Goal: Transaction & Acquisition: Download file/media

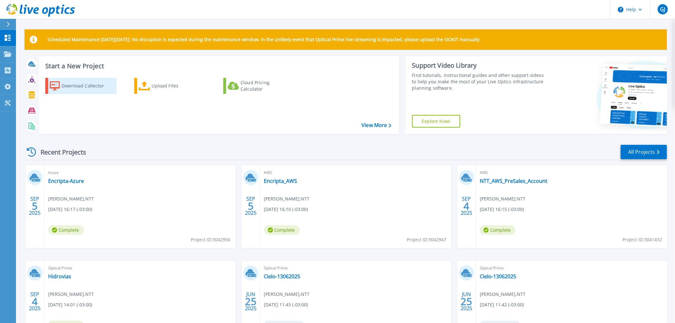
click at [88, 88] on div "Download Collector" at bounding box center [87, 85] width 51 height 13
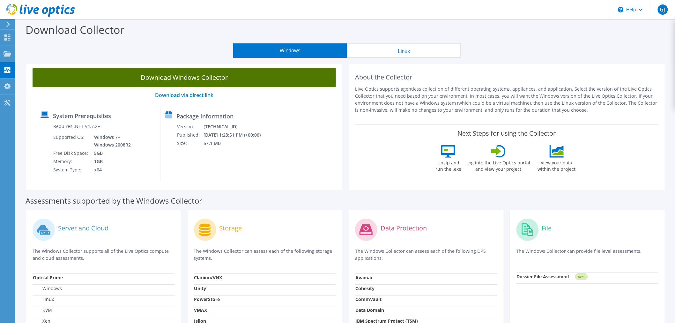
click at [195, 77] on link "Download Windows Collector" at bounding box center [184, 77] width 303 height 19
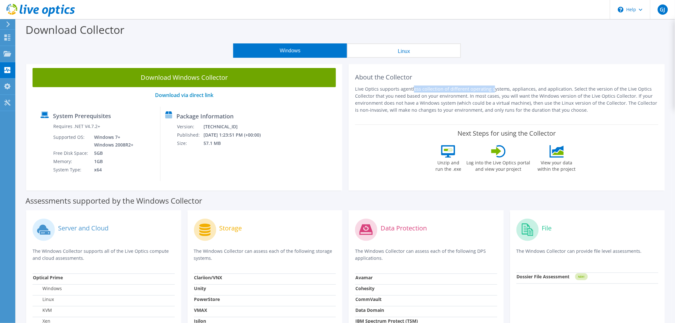
drag, startPoint x: 375, startPoint y: 89, endPoint x: 448, endPoint y: 94, distance: 72.6
click at [442, 90] on p "Live Optics supports agentless collection of different operating systems, appli…" at bounding box center [506, 99] width 303 height 28
click at [449, 96] on p "Live Optics supports agentless collection of different operating systems, appli…" at bounding box center [506, 99] width 303 height 28
